Goal: Task Accomplishment & Management: Manage account settings

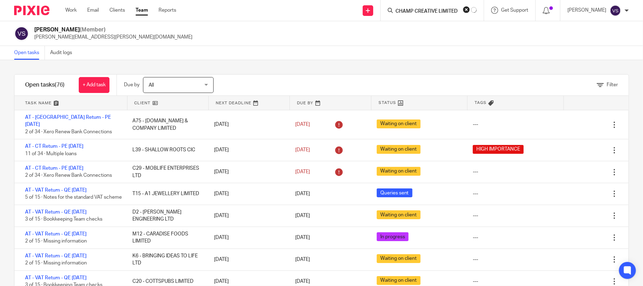
scroll to position [47, 0]
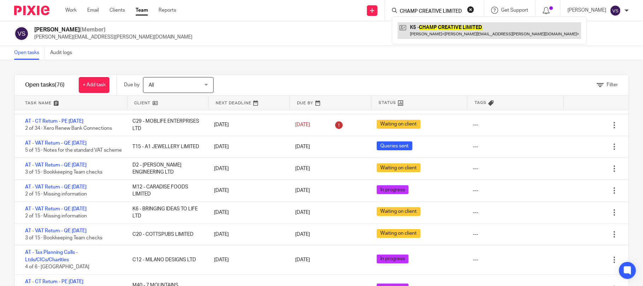
type input "CHAMP CREATIVE LIMITED"
click at [435, 35] on link at bounding box center [490, 30] width 184 height 16
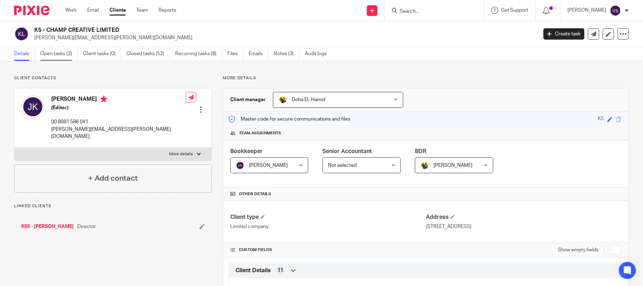
click at [64, 55] on link "Open tasks (2)" at bounding box center [58, 54] width 37 height 14
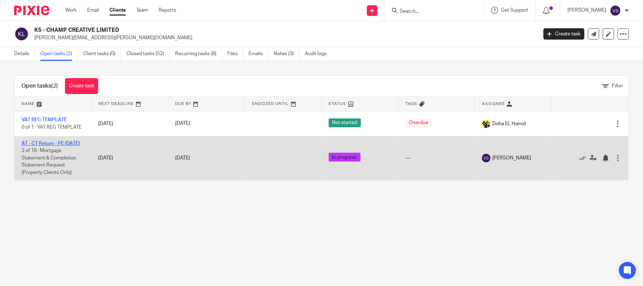
click at [65, 144] on link "AT - CT Return - PE [DATE]" at bounding box center [51, 143] width 58 height 5
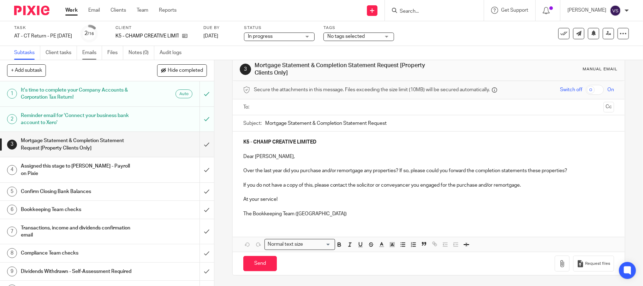
click at [89, 57] on link "Emails" at bounding box center [92, 53] width 20 height 14
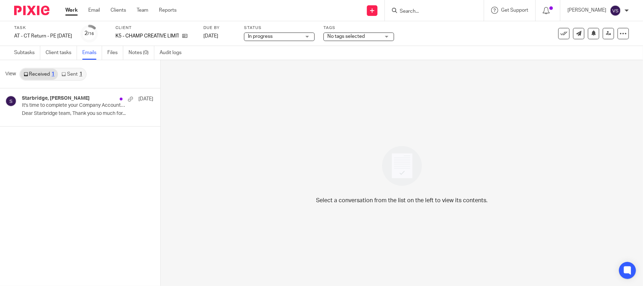
click at [74, 75] on link "Sent 1" at bounding box center [72, 74] width 28 height 11
click at [65, 106] on p "It's time to complete your Company Accounts & Corporation Tax Return!" at bounding box center [66, 105] width 88 height 6
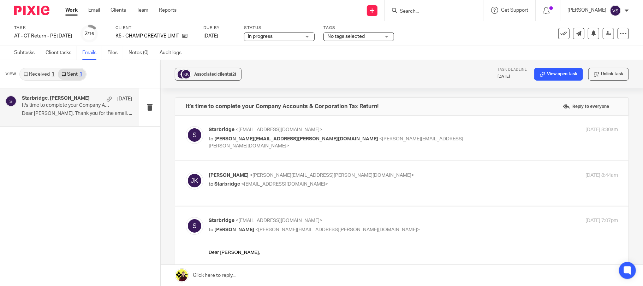
click at [279, 142] on p "to [PERSON_NAME][EMAIL_ADDRESS][PERSON_NAME][DOMAIN_NAME] <[PERSON_NAME][EMAIL_…" at bounding box center [345, 142] width 273 height 14
checkbox input "true"
